Goal: Information Seeking & Learning: Learn about a topic

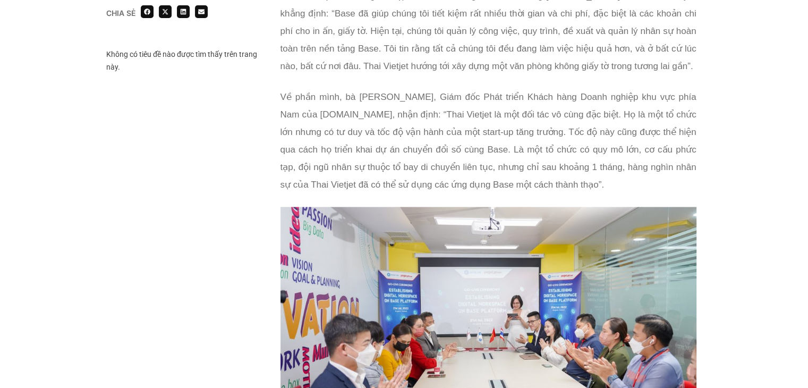
scroll to position [2125, 0]
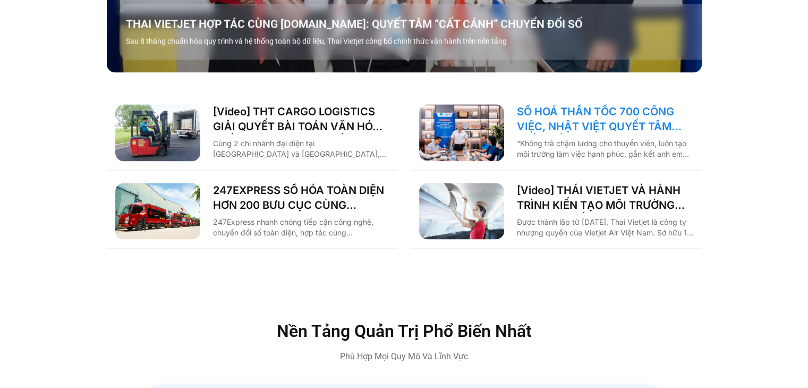
click at [574, 104] on link "SỐ HOÁ THẦN TỐC 700 CÔNG VIỆC, NHẬT VIỆT QUYẾT TÂM “GẮN KẾT TÀU – BỜ”" at bounding box center [605, 119] width 176 height 30
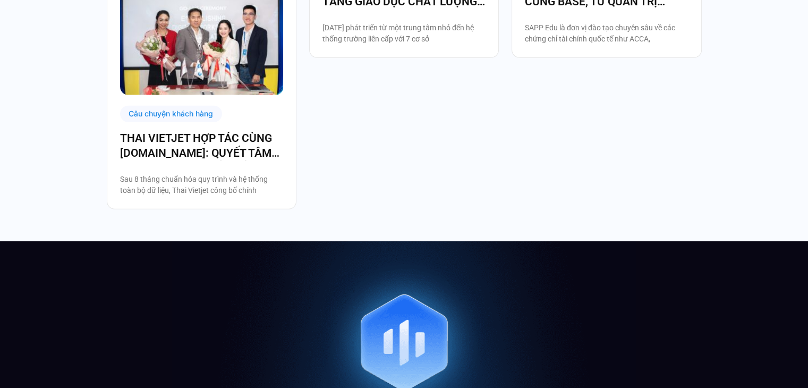
scroll to position [3612, 0]
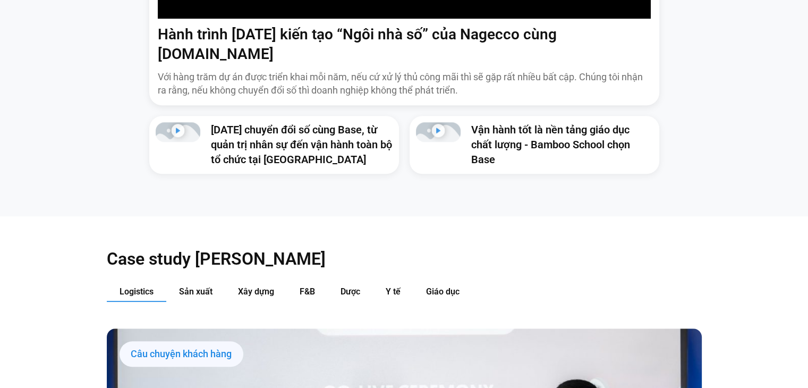
scroll to position [924, 0]
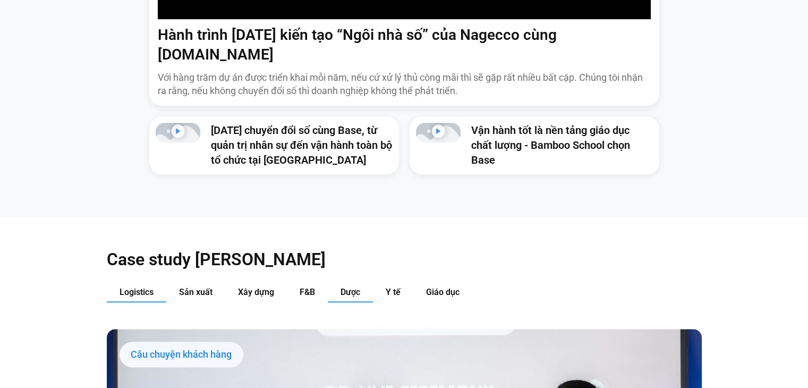
click at [350, 287] on span "Dược" at bounding box center [350, 292] width 20 height 10
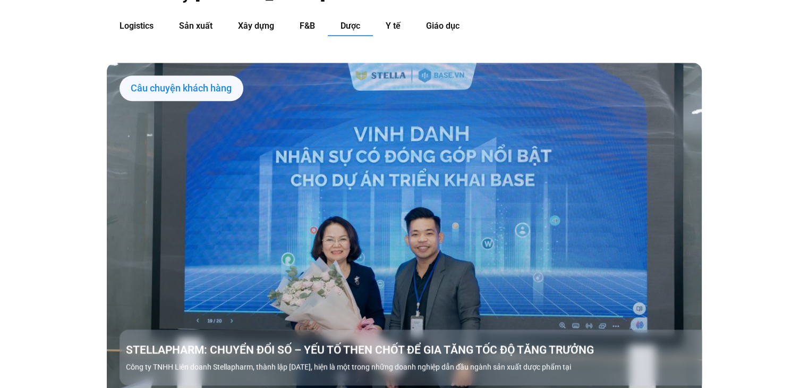
scroll to position [1349, 0]
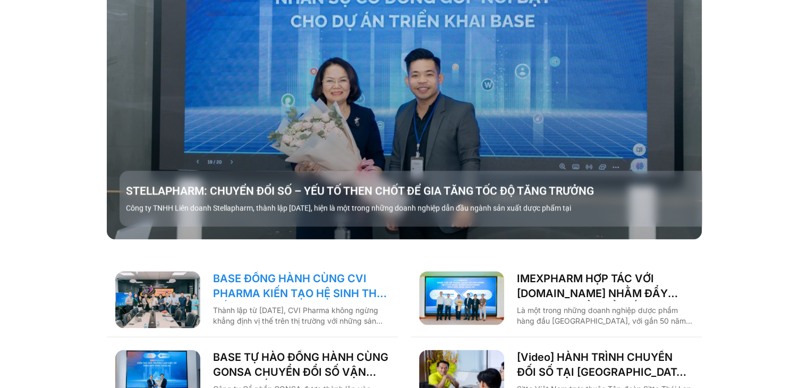
click at [304, 275] on link "BASE ĐỒNG HÀNH CÙNG CVI PHARMA KIẾN TẠO HỆ SINH THÁI SỐ VẬN HÀNH TOÀN DIỆN!" at bounding box center [301, 286] width 176 height 30
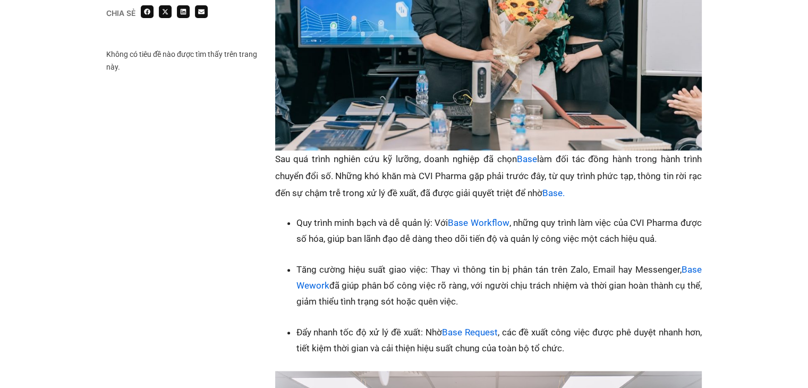
scroll to position [1009, 0]
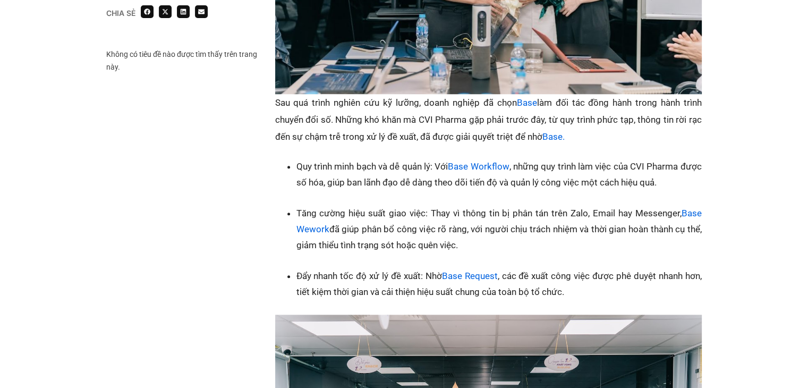
click at [390, 169] on li "Quy trình minh bạch và dễ quản lý: Với Base Workflow , những quy trình làm việc…" at bounding box center [498, 174] width 405 height 32
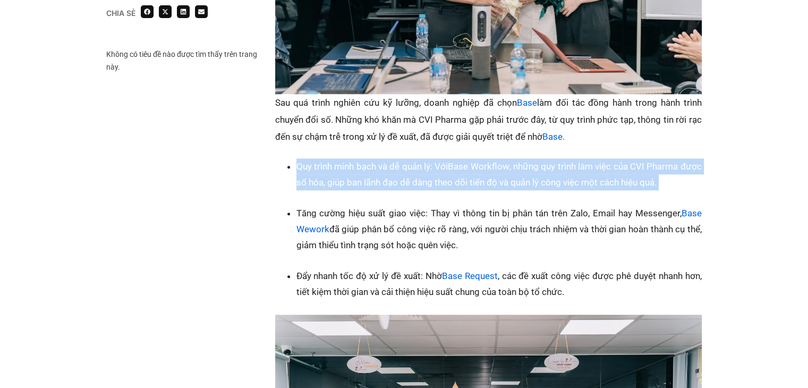
click at [390, 169] on li "Quy trình minh bạch và dễ quản lý: Với Base Workflow , những quy trình làm việc…" at bounding box center [498, 174] width 405 height 32
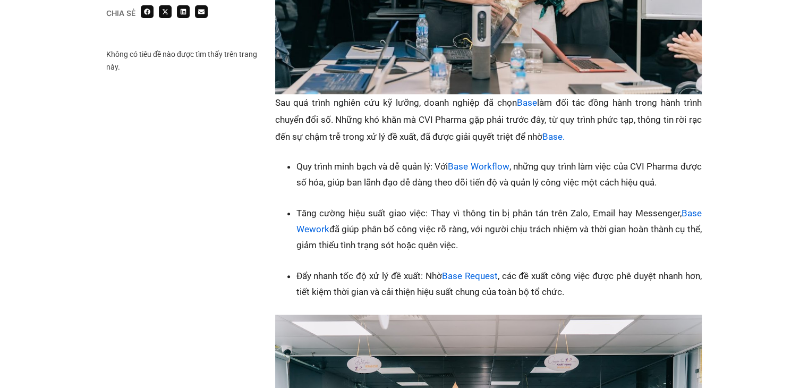
click at [385, 216] on li "Tăng cường hiệu suất giao việc: Thay vì thông tin bị phân tán trên Zalo, Email …" at bounding box center [498, 229] width 405 height 48
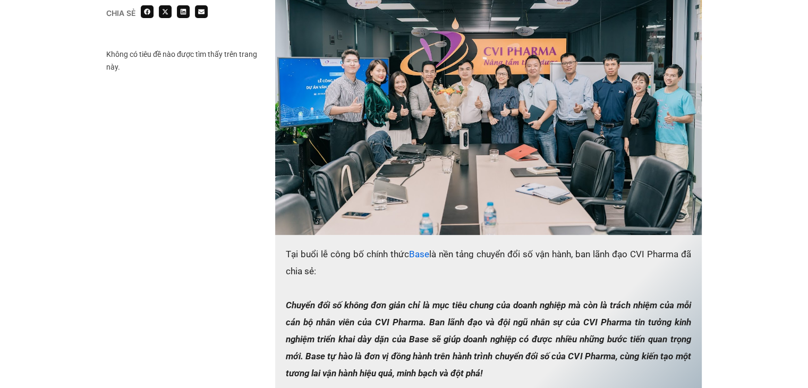
scroll to position [1487, 0]
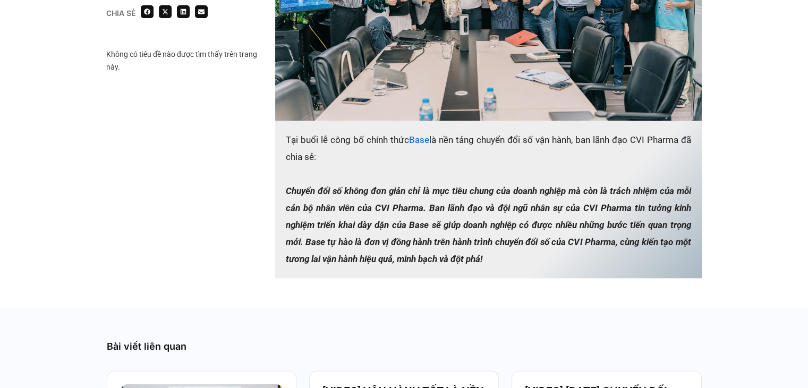
click at [414, 200] on p "Tại buổi lễ công bố chính thức Base là nền tảng chuyển đổi số vận hành, ban lãn…" at bounding box center [488, 199] width 427 height 157
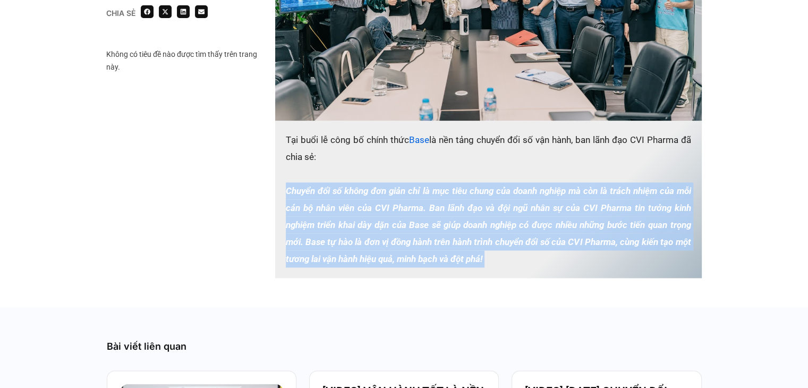
click at [414, 200] on p "Tại buổi lễ công bố chính thức Base là nền tảng chuyển đổi số vận hành, ban lãn…" at bounding box center [488, 199] width 427 height 157
click at [425, 234] on p "Tại buổi lễ công bố chính thức Base là nền tảng chuyển đổi số vận hành, ban lãn…" at bounding box center [488, 199] width 427 height 157
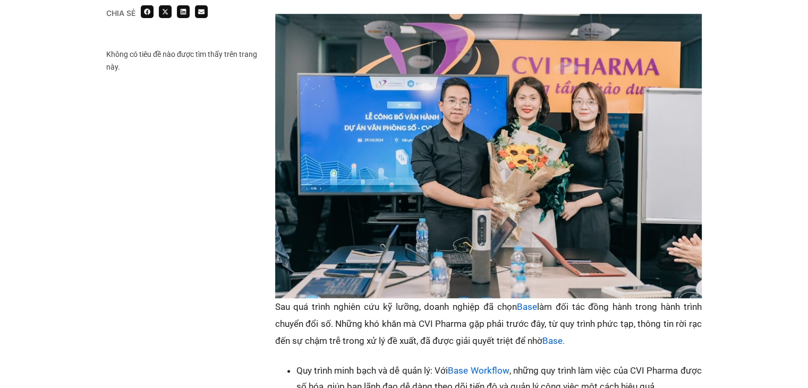
scroll to position [1009, 0]
